Goal: Task Accomplishment & Management: Complete application form

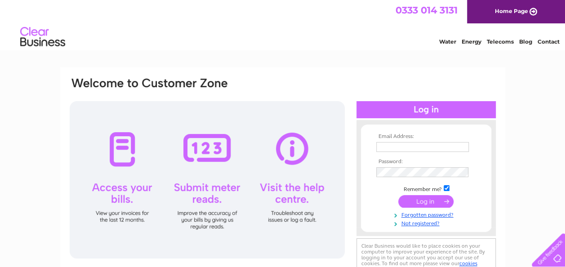
type input "kayscountrystore@btconnect.com"
click at [421, 201] on input "submit" at bounding box center [425, 201] width 55 height 13
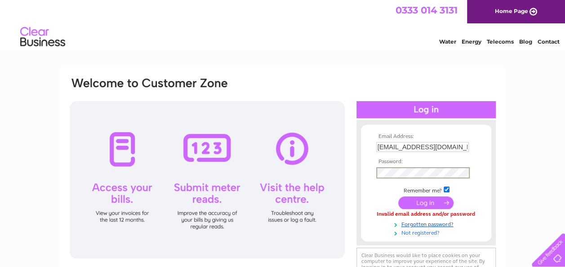
click at [378, 233] on link "Not registered?" at bounding box center [427, 232] width 102 height 9
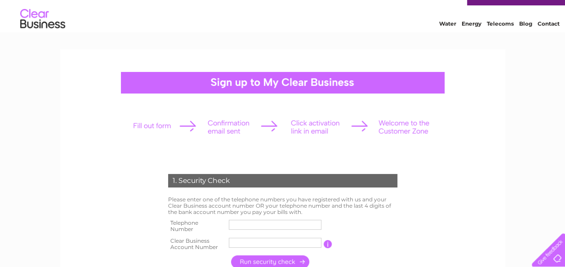
scroll to position [60, 0]
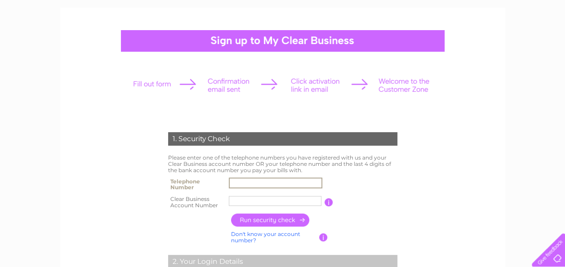
click at [248, 181] on input "text" at bounding box center [275, 182] width 93 height 11
